Goal: Task Accomplishment & Management: Manage account settings

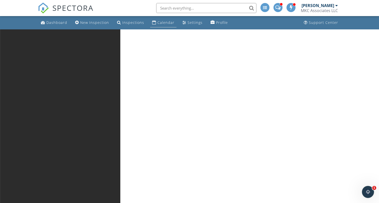
click at [161, 24] on div "Calendar" at bounding box center [166, 22] width 17 height 5
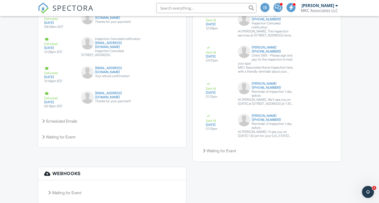
scroll to position [894, 0]
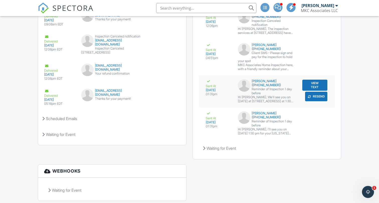
click at [282, 100] on div "Hi Oscar, We'll see you on 09/29/2025 at 27 Lincoln Dr, Acton, MA 01720 at 1:30…" at bounding box center [267, 99] width 58 height 8
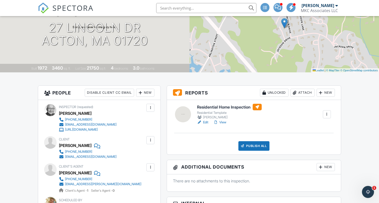
scroll to position [0, 0]
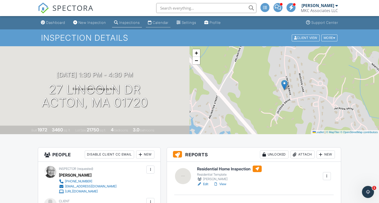
click at [169, 20] on div "Calendar" at bounding box center [161, 22] width 16 height 4
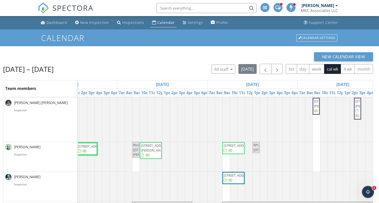
click at [134, 153] on span "RSU ([STREET_ADDRESS][PERSON_NAME])" at bounding box center [147, 149] width 29 height 14
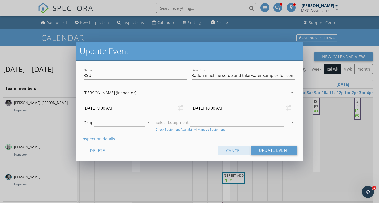
click at [232, 153] on button "Cancel" at bounding box center [234, 150] width 32 height 9
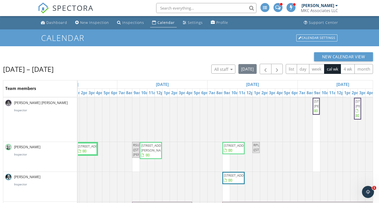
click at [154, 151] on span "[STREET_ADDRESS][PERSON_NAME]" at bounding box center [155, 147] width 28 height 9
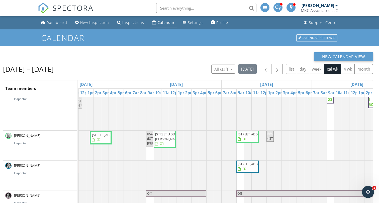
scroll to position [49, 138]
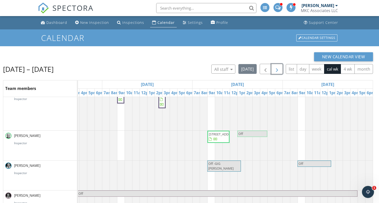
click at [277, 72] on span "button" at bounding box center [277, 69] width 6 height 6
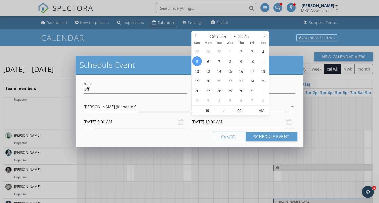
click at [227, 123] on input "[DATE] 10:00 AM" at bounding box center [244, 122] width 104 height 12
click at [207, 112] on input "10" at bounding box center [207, 111] width 31 height 10
type input "05"
type input "[DATE] 5:00 PM"
click at [261, 111] on span "AM" at bounding box center [262, 110] width 14 height 10
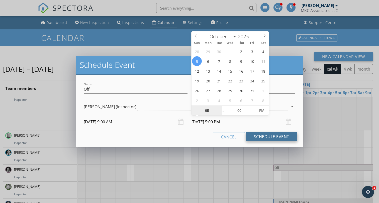
type input "05"
click at [266, 138] on button "Schedule Event" at bounding box center [271, 136] width 51 height 9
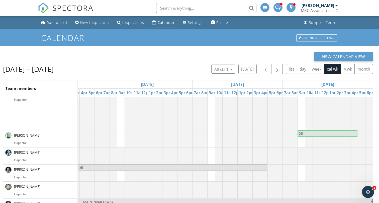
click at [122, 55] on div "New Calendar View" at bounding box center [188, 56] width 370 height 9
click at [47, 113] on div "Miner Sparks Inspector" at bounding box center [40, 108] width 74 height 43
click at [48, 139] on div "[PERSON_NAME] Inspector" at bounding box center [40, 138] width 70 height 13
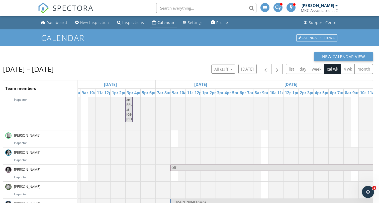
scroll to position [0, 96]
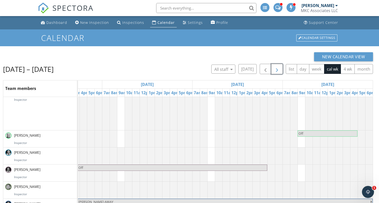
click at [277, 71] on span "button" at bounding box center [277, 69] width 6 height 6
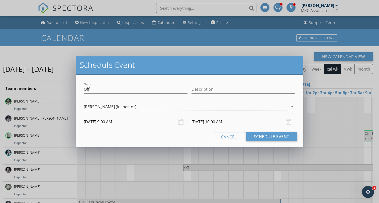
click at [221, 121] on input "[DATE] 10:00 AM" at bounding box center [244, 122] width 104 height 12
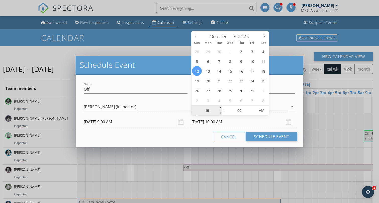
click at [210, 113] on input "10" at bounding box center [207, 111] width 31 height 10
type input "05"
type input "[DATE] 5:00 PM"
click at [262, 111] on span "AM" at bounding box center [262, 110] width 14 height 10
type input "05"
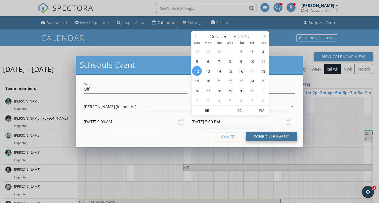
click at [258, 137] on button "Schedule Event" at bounding box center [271, 136] width 51 height 9
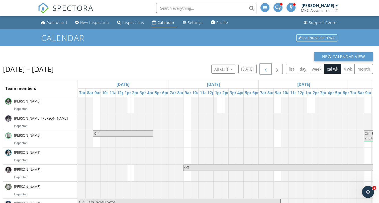
click at [267, 68] on span "button" at bounding box center [266, 69] width 6 height 6
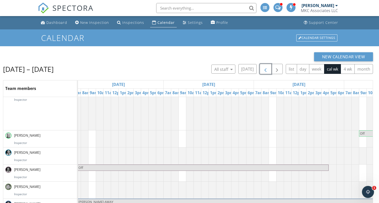
scroll to position [27, 301]
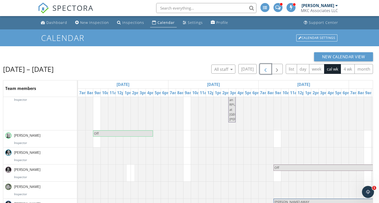
click at [263, 69] on span "button" at bounding box center [266, 69] width 6 height 6
